Goal: Entertainment & Leisure: Consume media (video, audio)

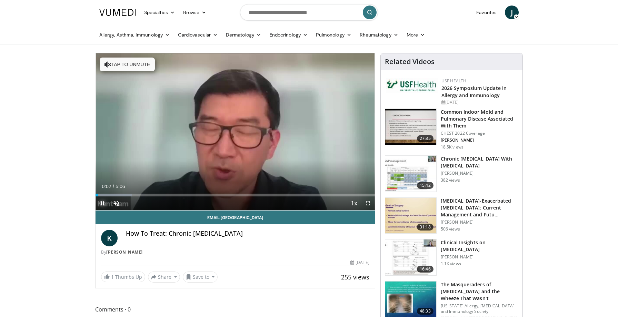
click at [101, 204] on span "Video Player" at bounding box center [103, 204] width 14 height 14
click at [102, 203] on span "Video Player" at bounding box center [103, 204] width 14 height 14
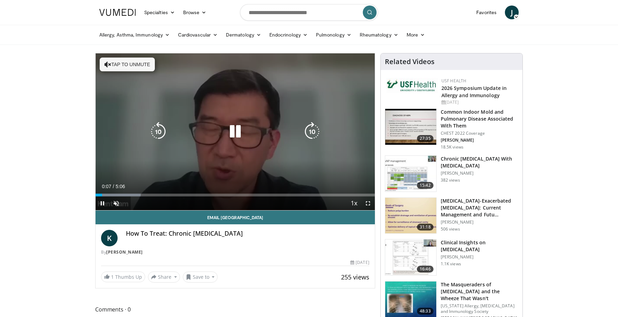
click at [118, 65] on button "Tap to unmute" at bounding box center [127, 65] width 55 height 14
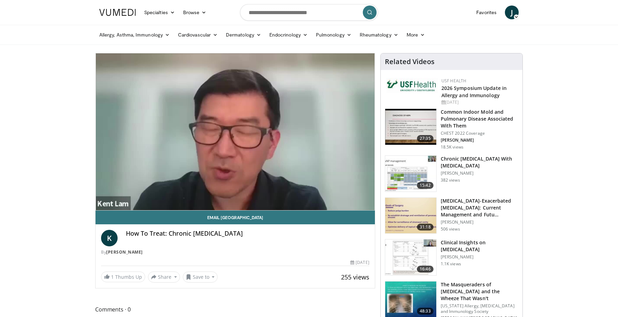
click at [128, 198] on div "10 seconds Tap to unmute" at bounding box center [235, 131] width 279 height 157
